Goal: Use online tool/utility: Use online tool/utility

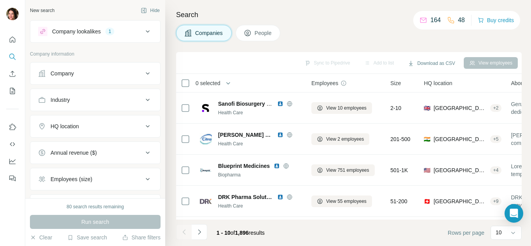
click at [143, 125] on icon at bounding box center [147, 126] width 9 height 9
click at [77, 147] on input "text" at bounding box center [95, 146] width 114 height 14
click at [90, 162] on div "No results" at bounding box center [92, 164] width 104 height 16
click at [65, 143] on input "******" at bounding box center [95, 146] width 114 height 14
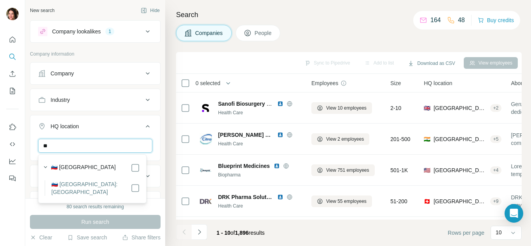
type input "*"
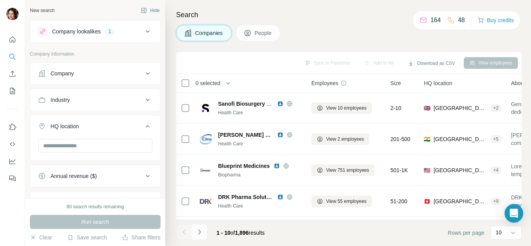
click at [146, 126] on icon at bounding box center [148, 126] width 4 height 2
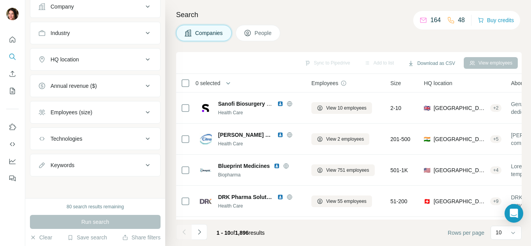
scroll to position [26, 0]
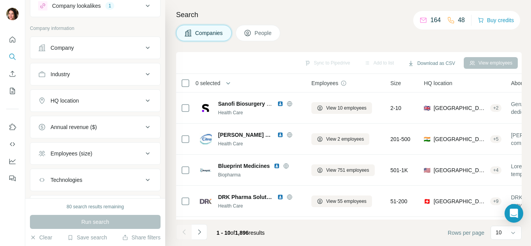
click at [42, 98] on icon at bounding box center [42, 101] width 8 height 8
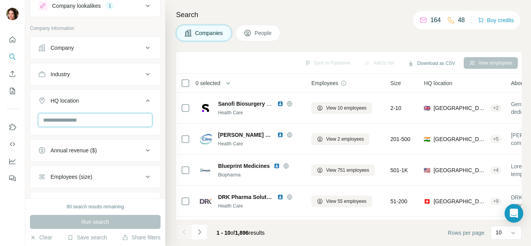
click at [67, 118] on input "text" at bounding box center [95, 120] width 114 height 14
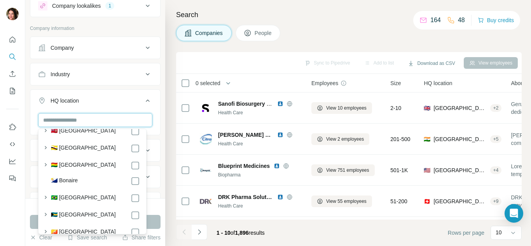
scroll to position [445, 0]
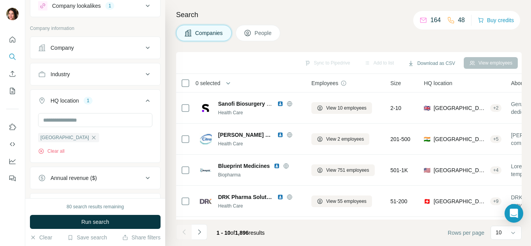
scroll to position [41, 0]
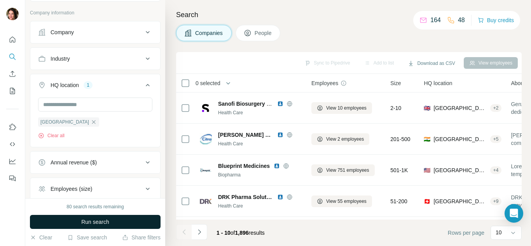
click at [94, 223] on span "Run search" at bounding box center [95, 222] width 28 height 8
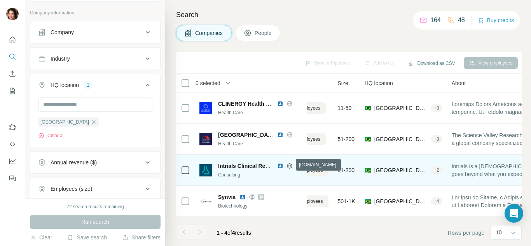
scroll to position [1, 0]
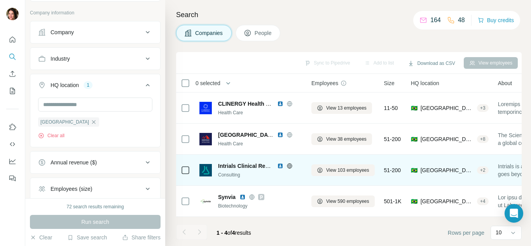
click at [280, 165] on img at bounding box center [280, 166] width 6 height 6
